Goal: Find specific page/section: Find specific page/section

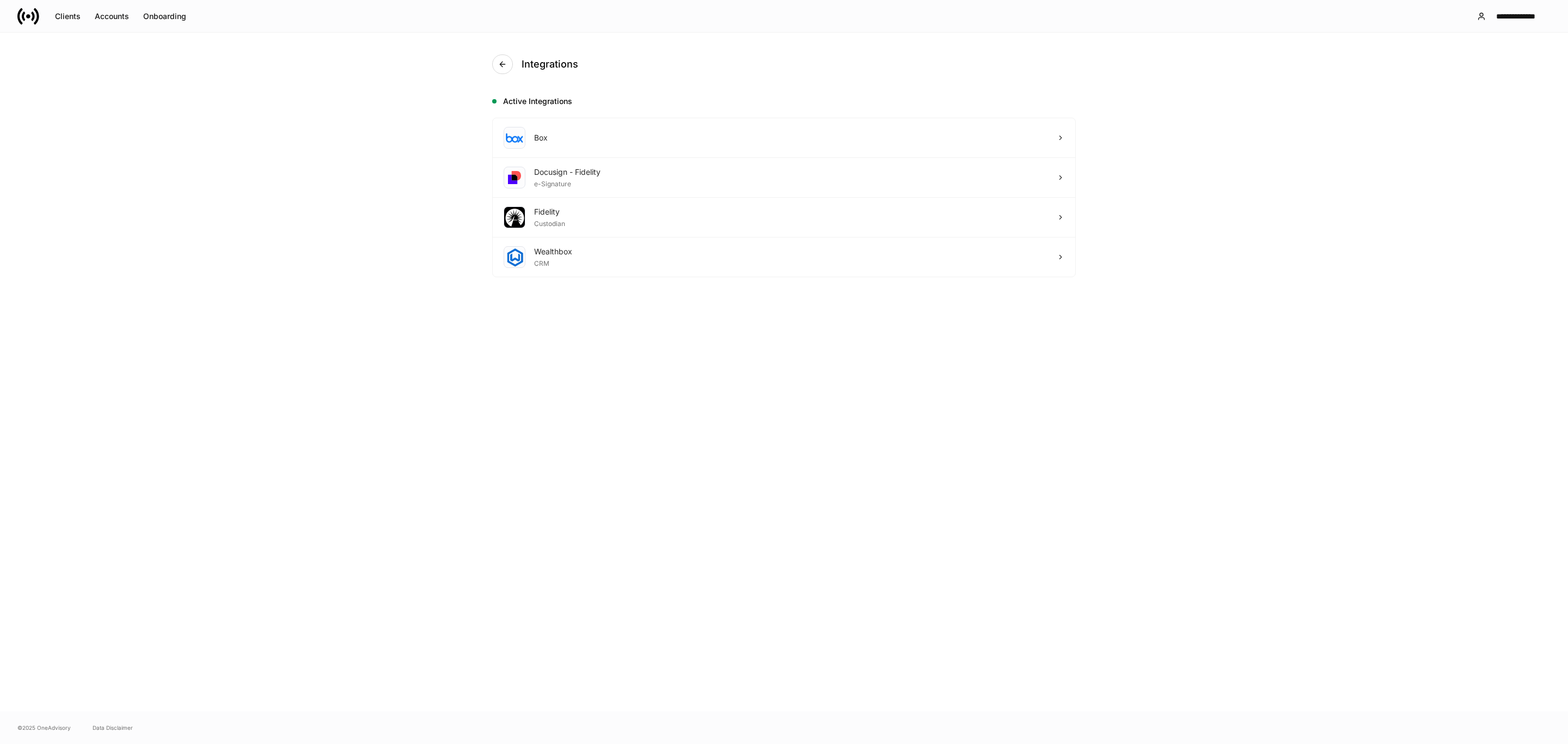
click at [43, 25] on link at bounding box center [32, 17] width 31 height 22
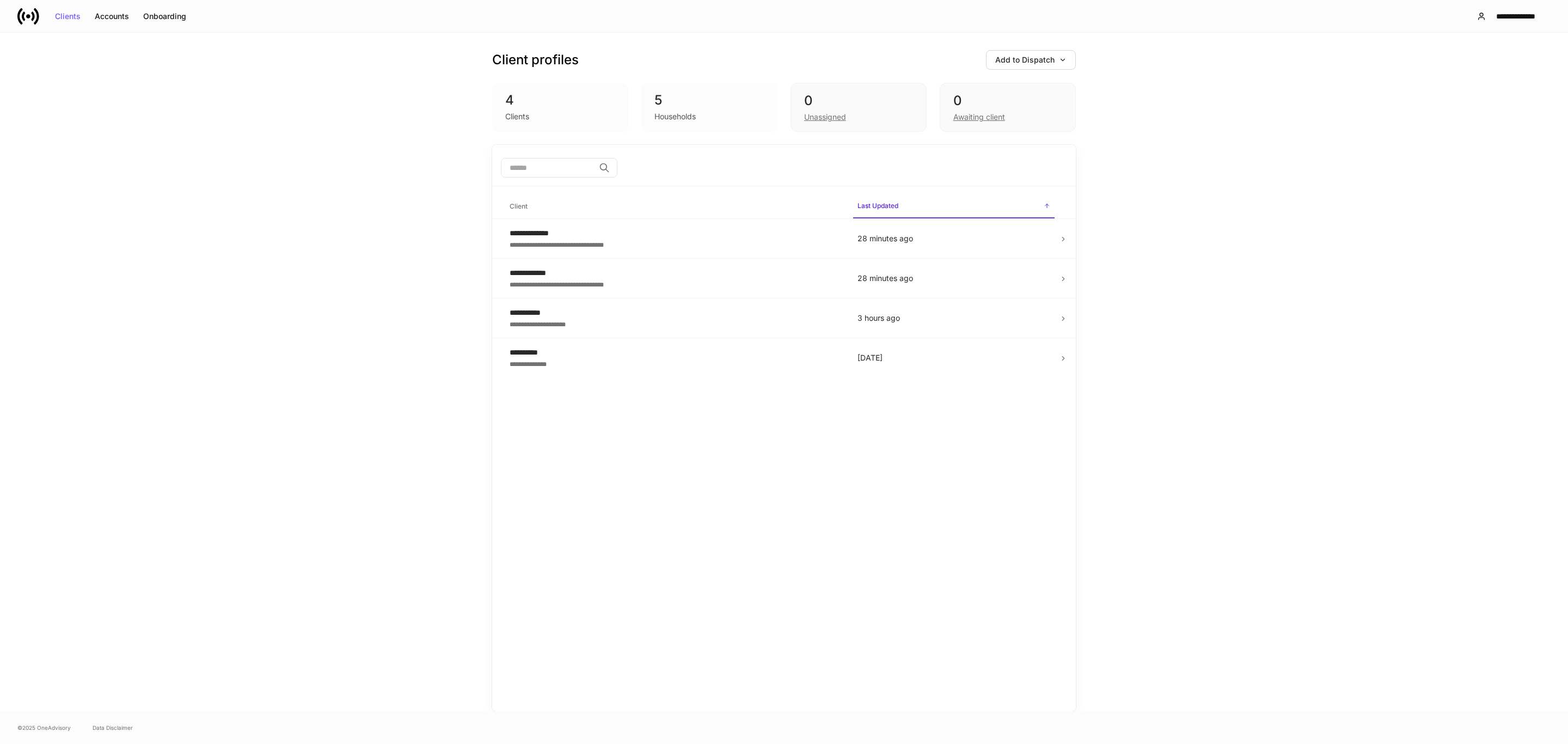
click at [949, 133] on div "Client profiles Add to Dispatch 4 Clients 5 Households 0 Unassigned 0 Awaiting …" at bounding box center [784, 89] width 584 height 112
click at [971, 120] on div "Awaiting client" at bounding box center [979, 117] width 51 height 11
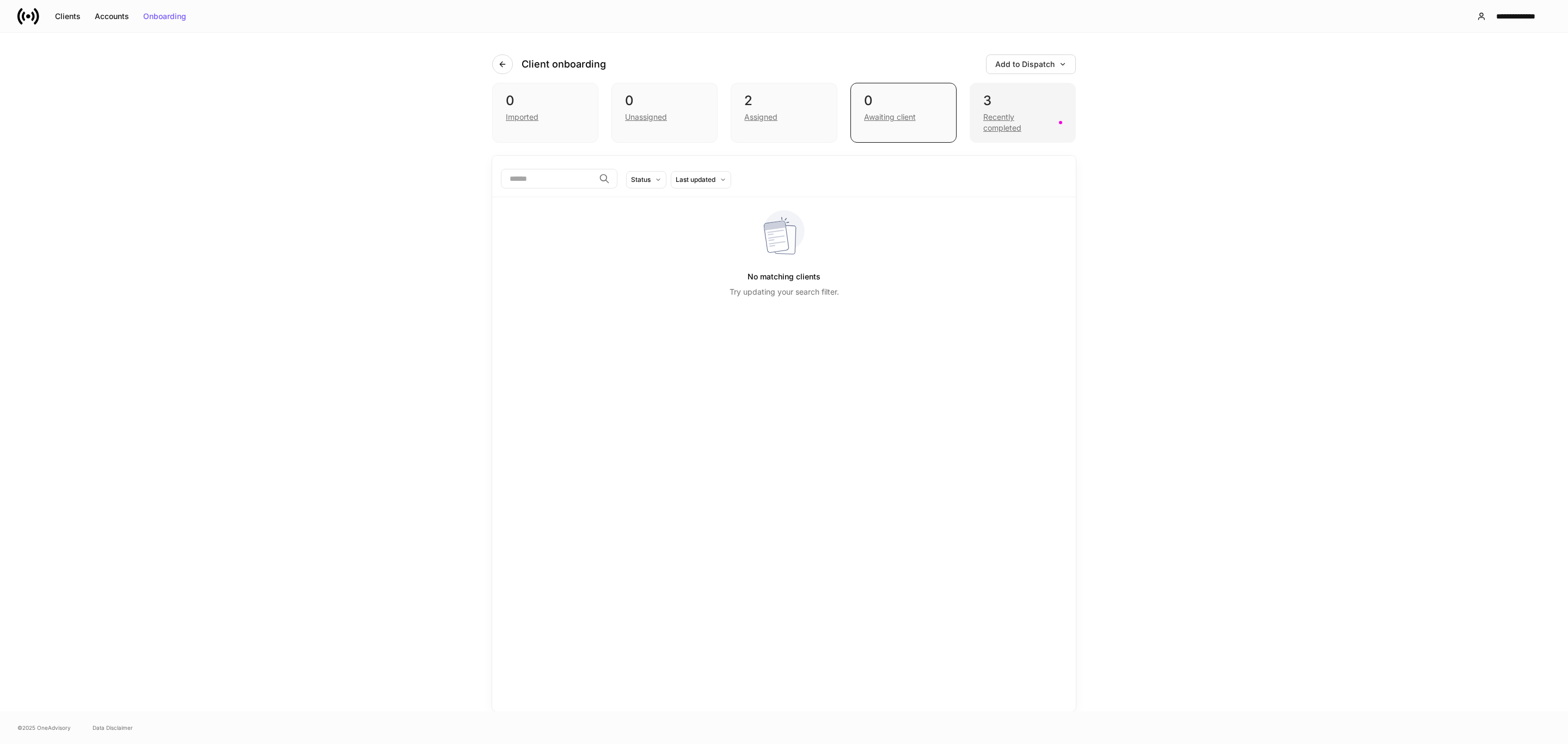
click at [1021, 122] on div "Recently completed" at bounding box center [1017, 123] width 69 height 22
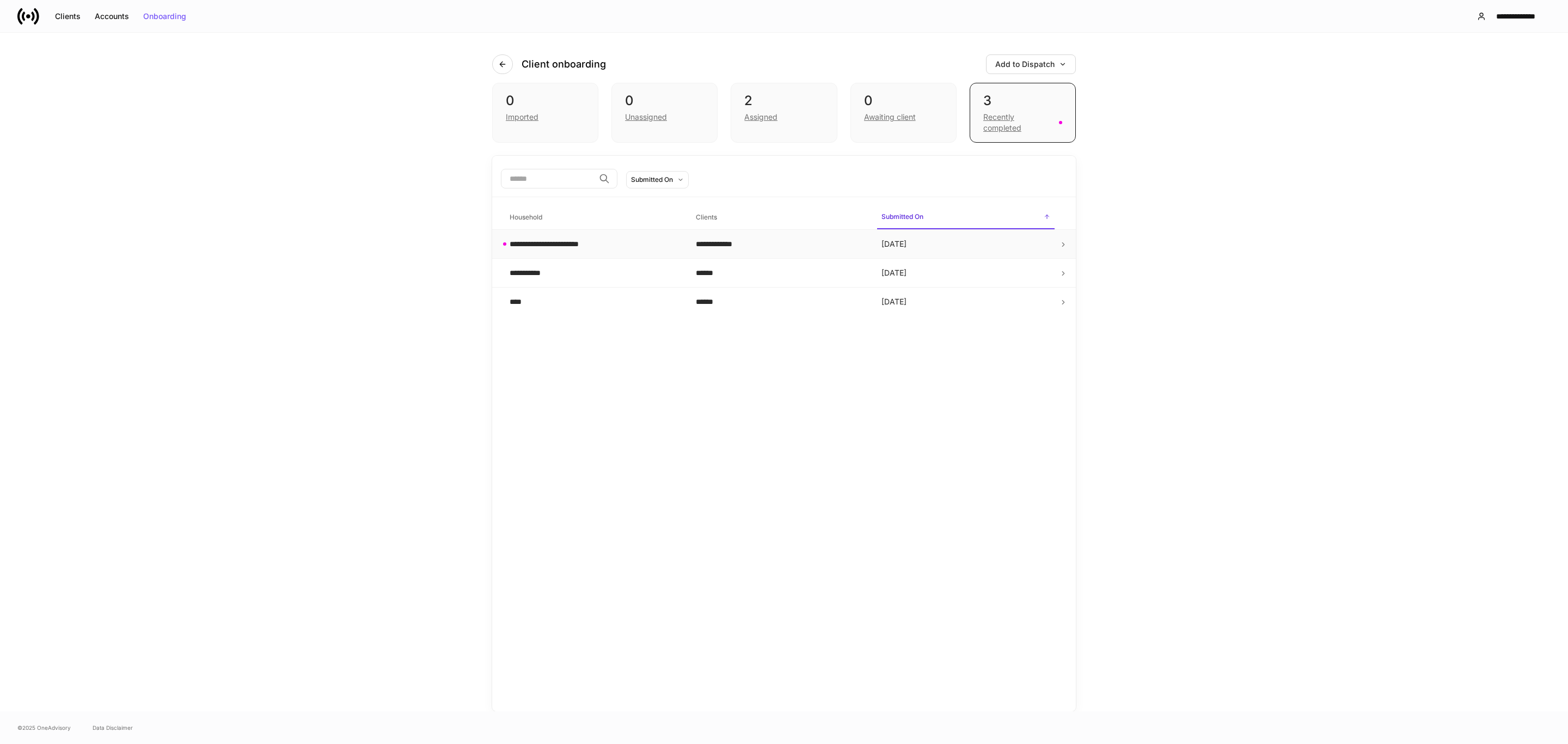
click at [585, 251] on td "**********" at bounding box center [593, 244] width 186 height 28
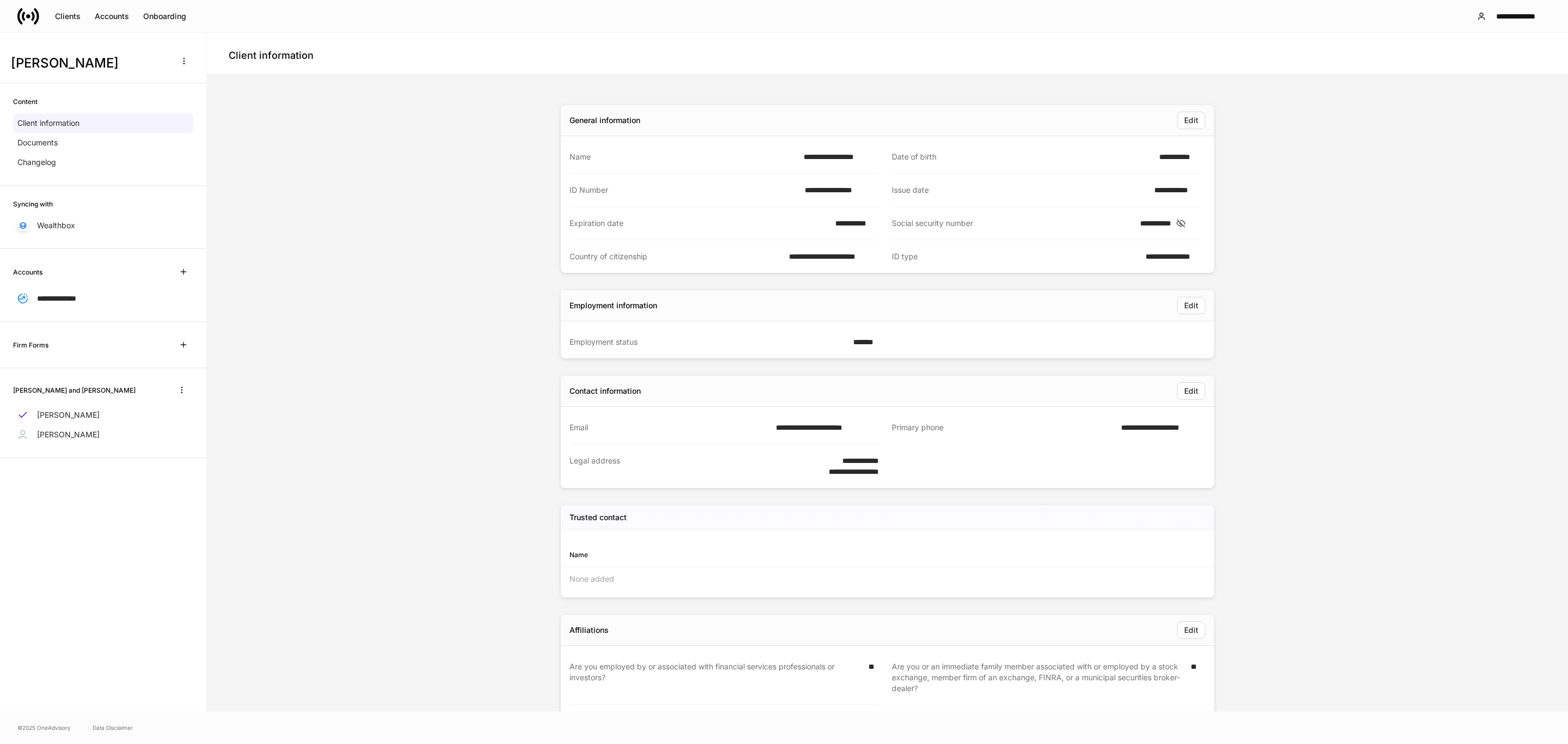
click at [22, 17] on icon at bounding box center [24, 16] width 3 height 9
